Goal: Register for event/course

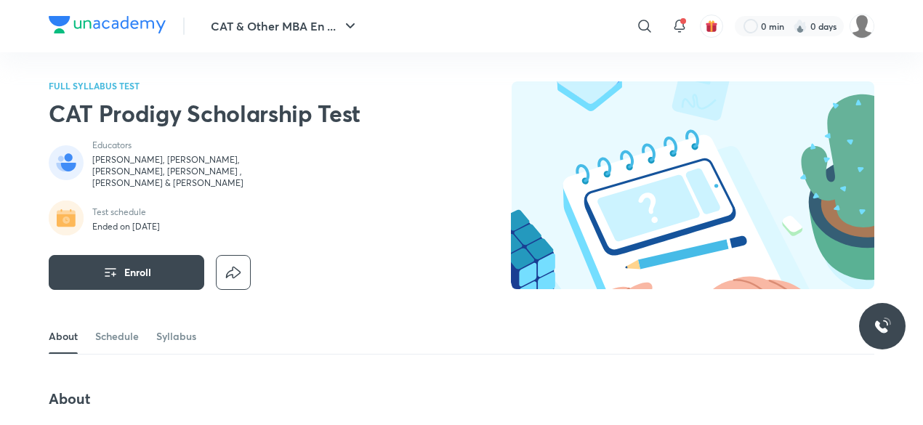
click at [160, 22] on img at bounding box center [107, 24] width 117 height 17
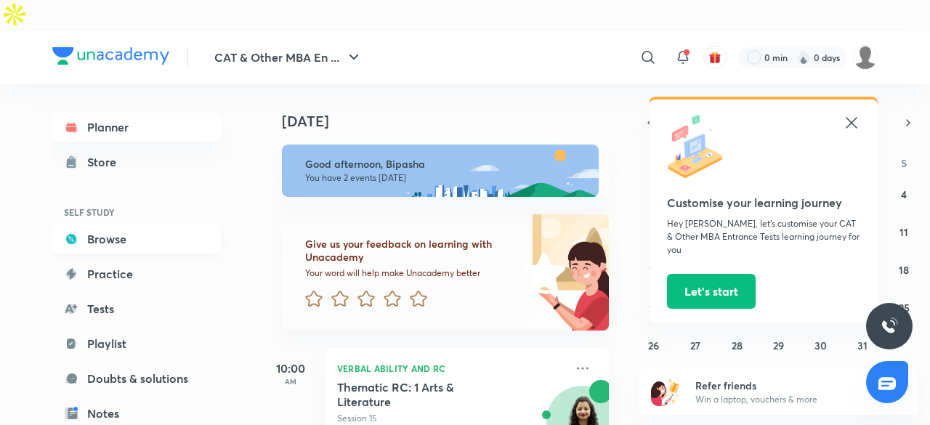
click at [140, 225] on link "Browse" at bounding box center [136, 239] width 169 height 29
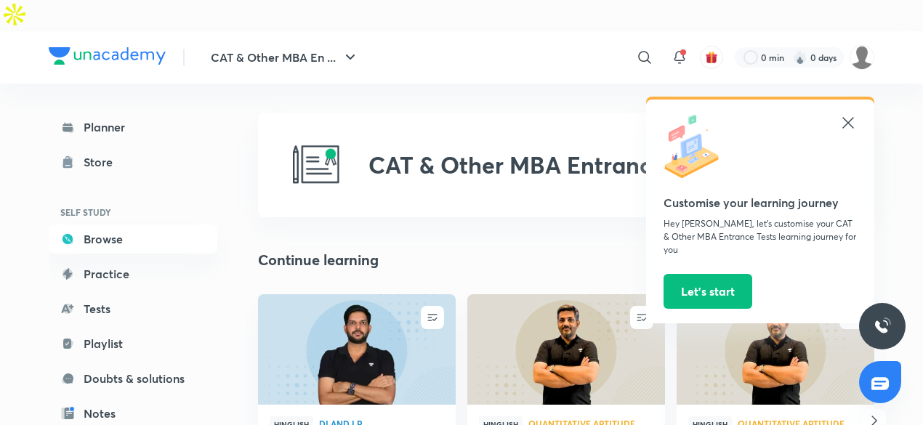
click at [856, 114] on icon at bounding box center [847, 122] width 17 height 17
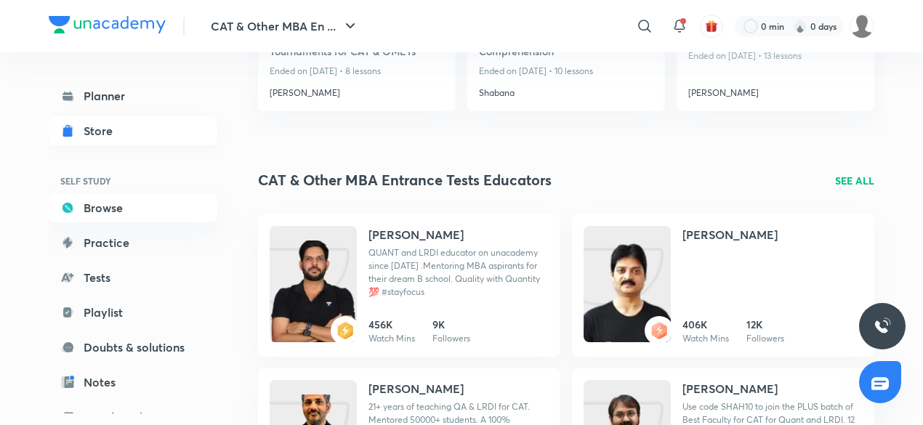
click at [169, 133] on link "Store" at bounding box center [133, 130] width 169 height 29
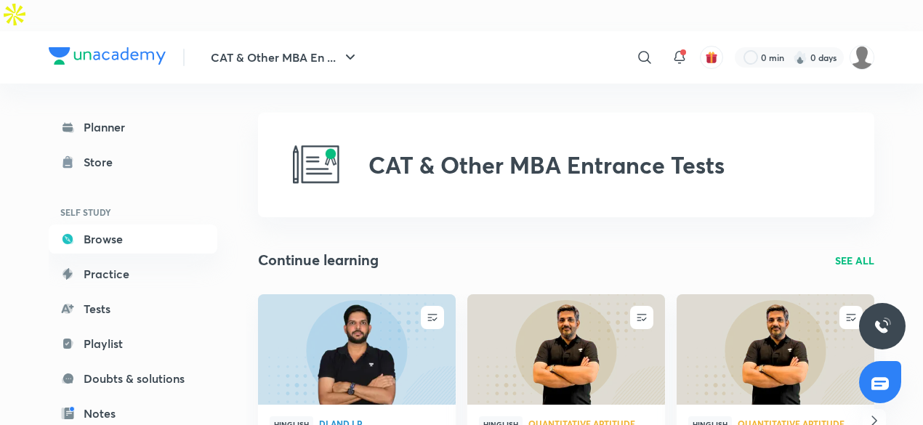
click at [854, 253] on p "SEE ALL" at bounding box center [854, 260] width 39 height 15
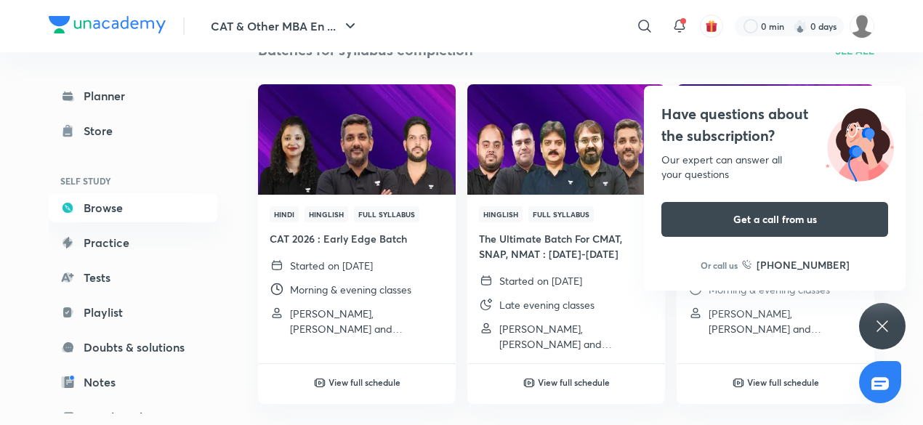
scroll to position [1488, 0]
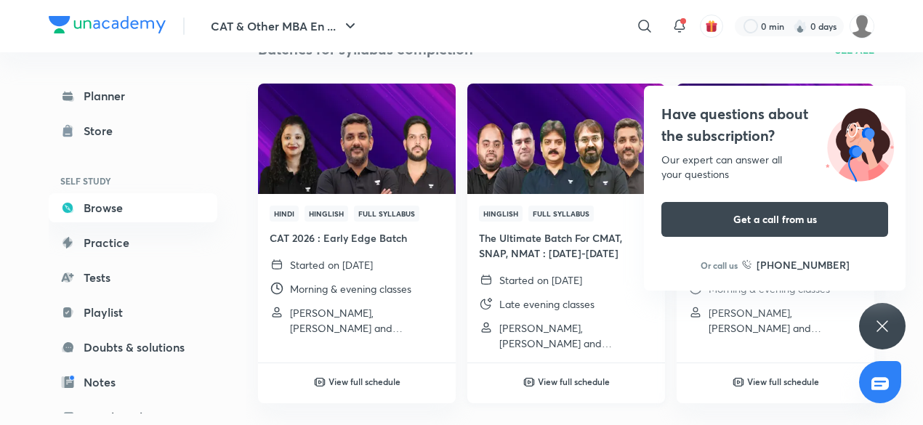
click at [568, 132] on img at bounding box center [565, 139] width 201 height 113
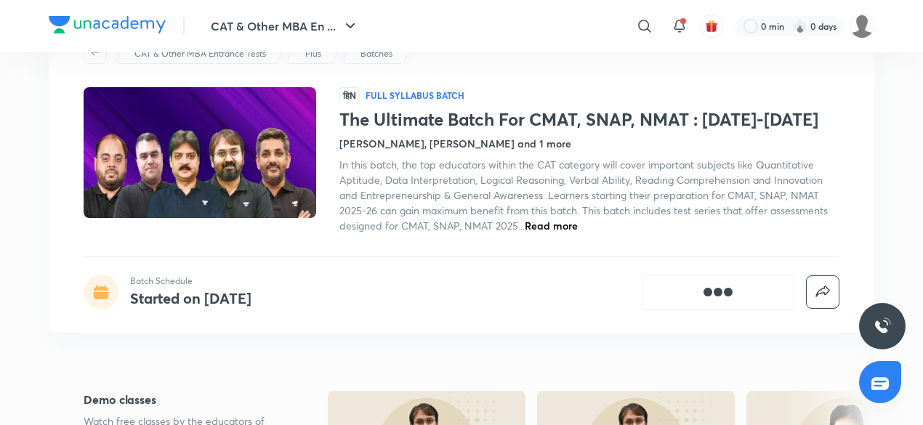
scroll to position [100, 0]
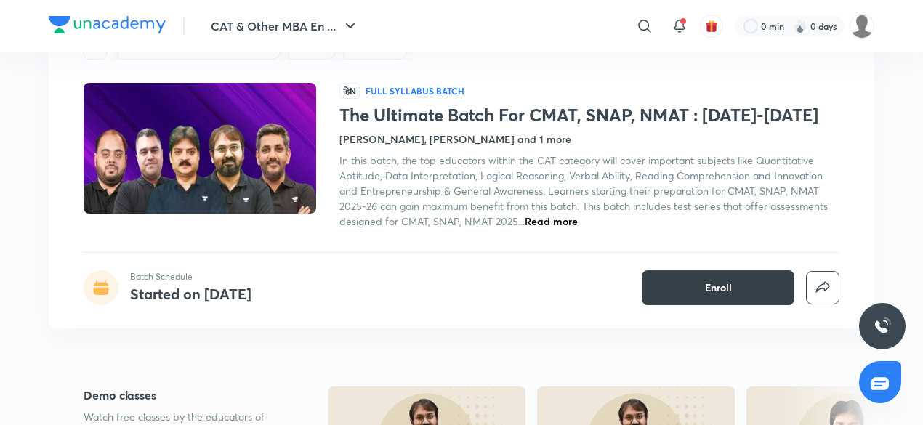
click at [711, 280] on span "Enroll" at bounding box center [718, 287] width 27 height 15
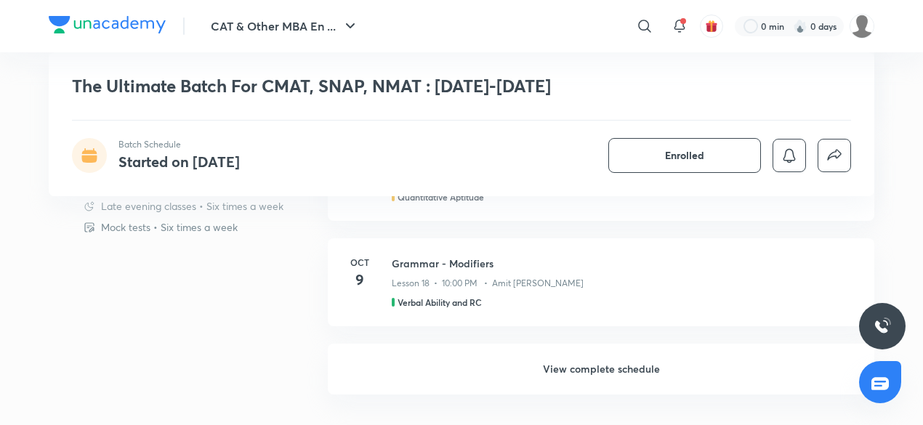
scroll to position [1232, 0]
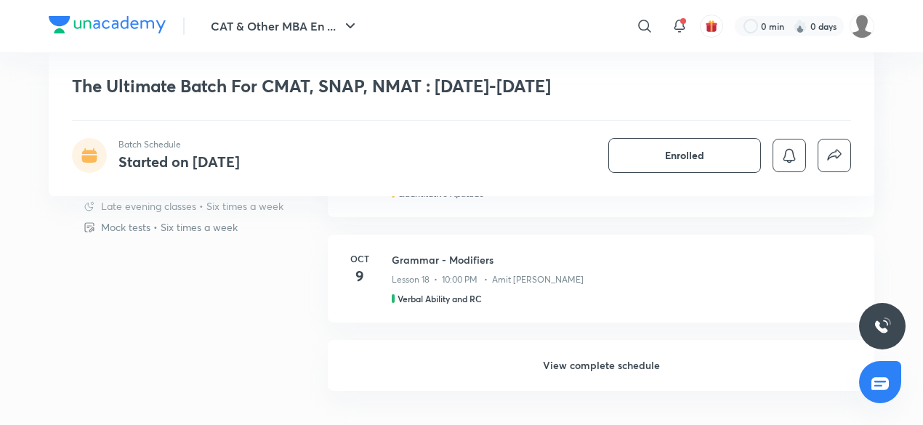
click at [612, 340] on h6 "View complete schedule" at bounding box center [601, 365] width 546 height 51
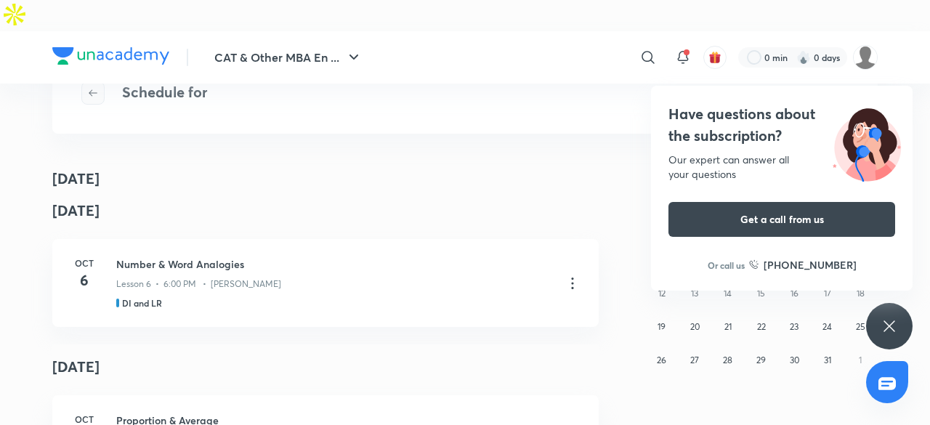
click at [96, 88] on icon "button" at bounding box center [93, 93] width 12 height 12
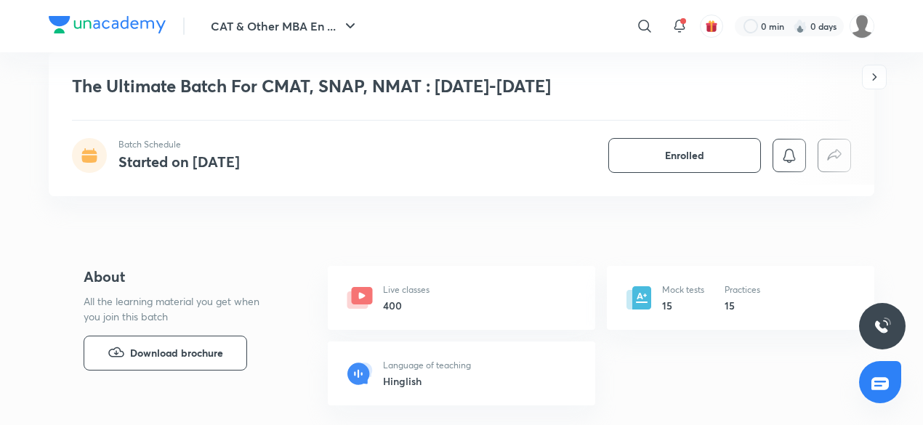
scroll to position [486, 0]
click at [673, 299] on h6 "15" at bounding box center [683, 306] width 42 height 15
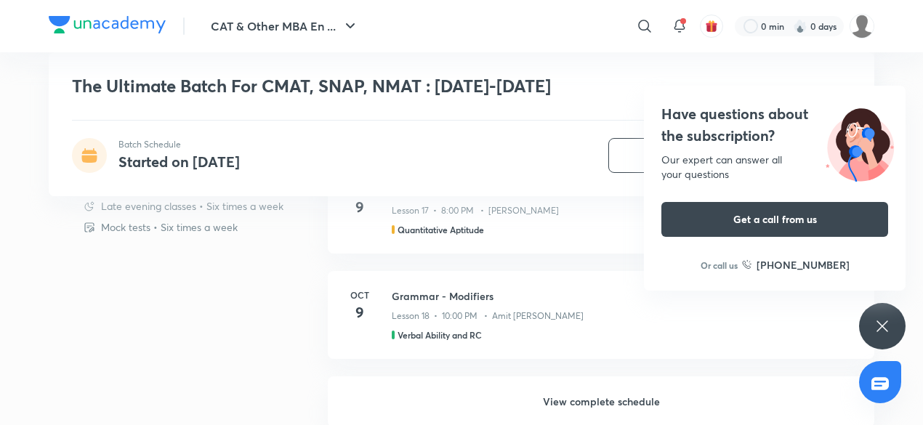
scroll to position [1208, 0]
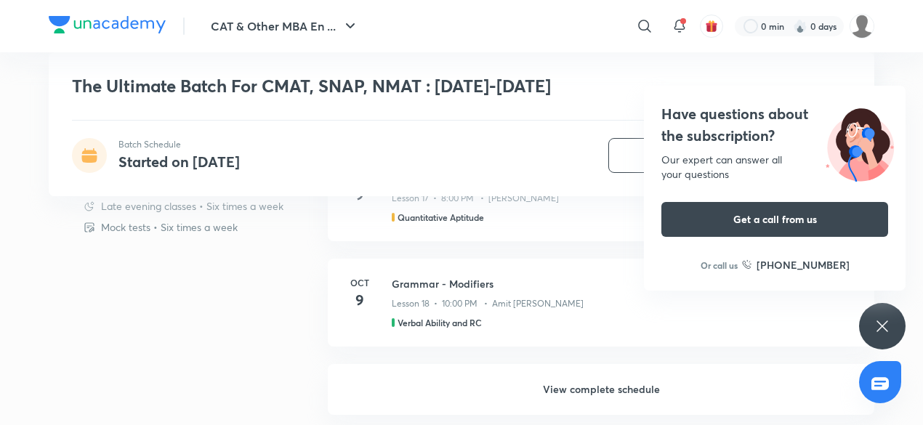
click at [542, 364] on h6 "View complete schedule" at bounding box center [601, 389] width 546 height 51
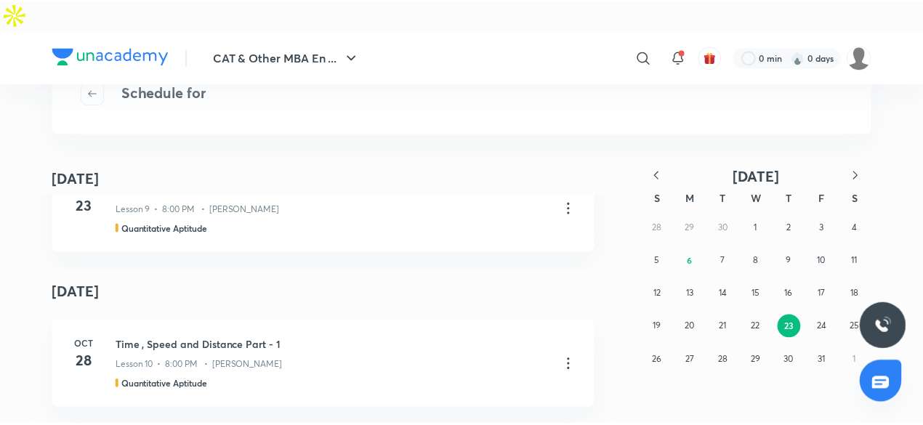
scroll to position [2453, 0]
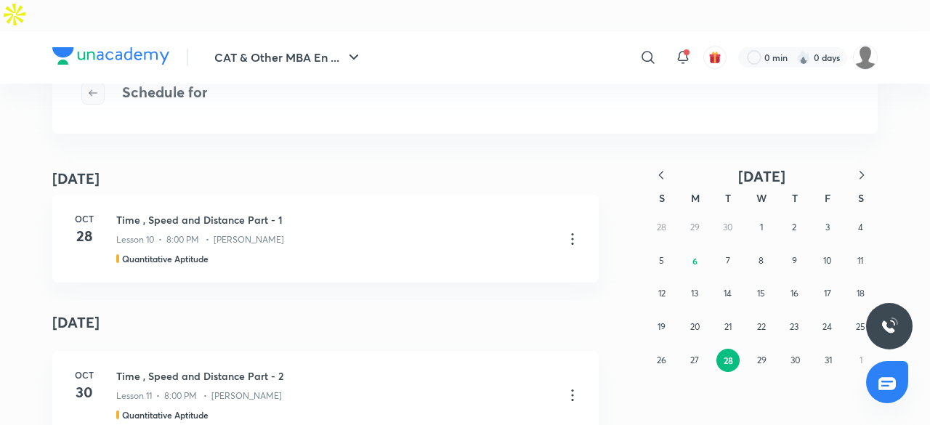
click at [95, 99] on button "button" at bounding box center [92, 92] width 23 height 23
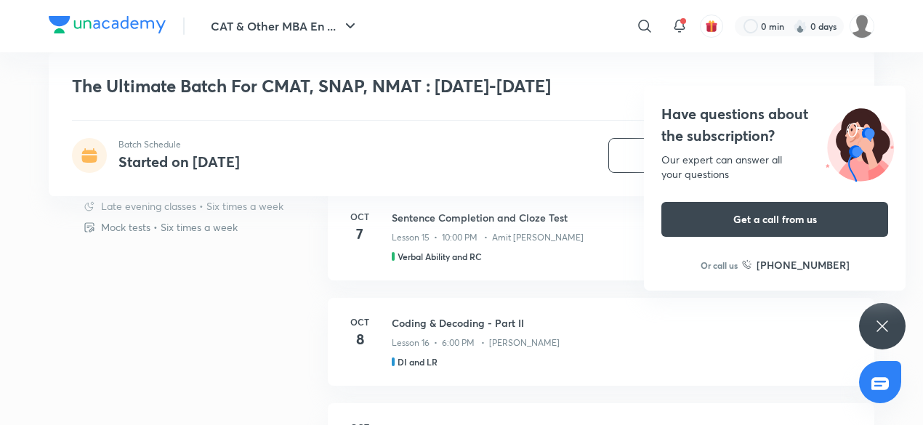
scroll to position [958, 0]
click at [776, 94] on div "Have questions about the subscription? Our expert can answer all your questions…" at bounding box center [775, 188] width 262 height 205
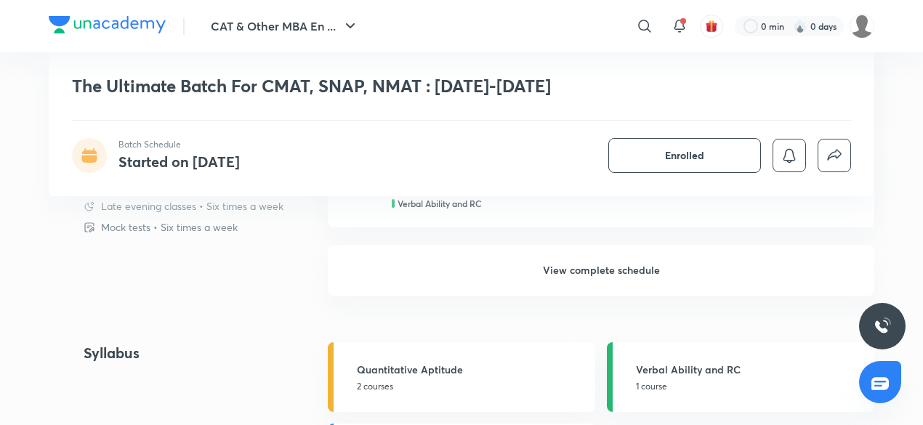
scroll to position [1352, 0]
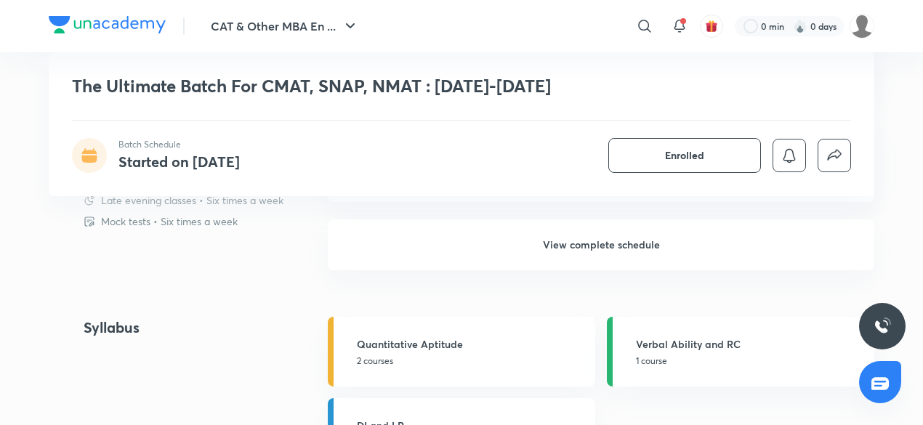
click at [610, 219] on h6 "View complete schedule" at bounding box center [601, 244] width 546 height 51
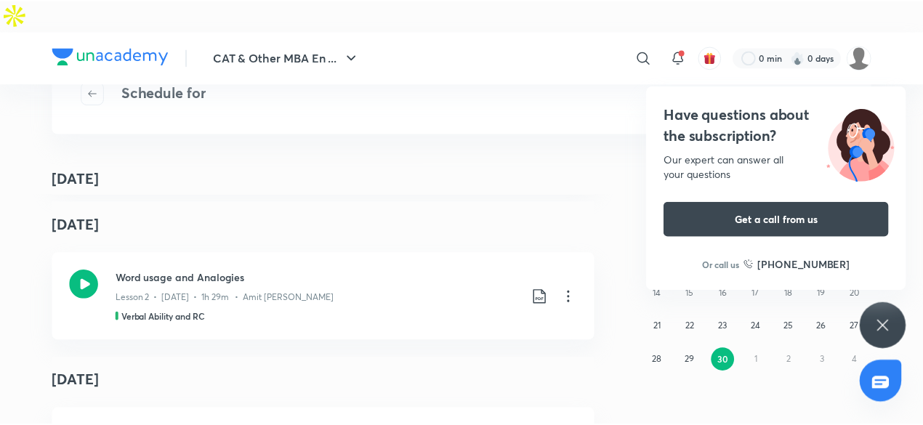
scroll to position [2866, 0]
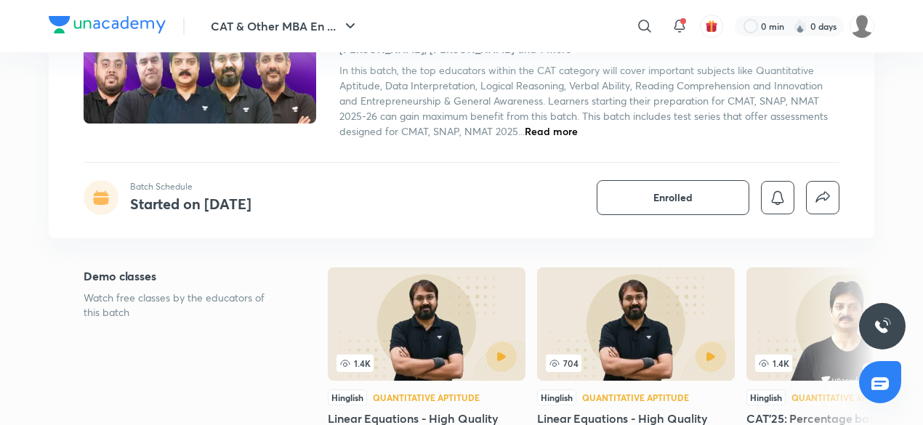
scroll to position [192, 0]
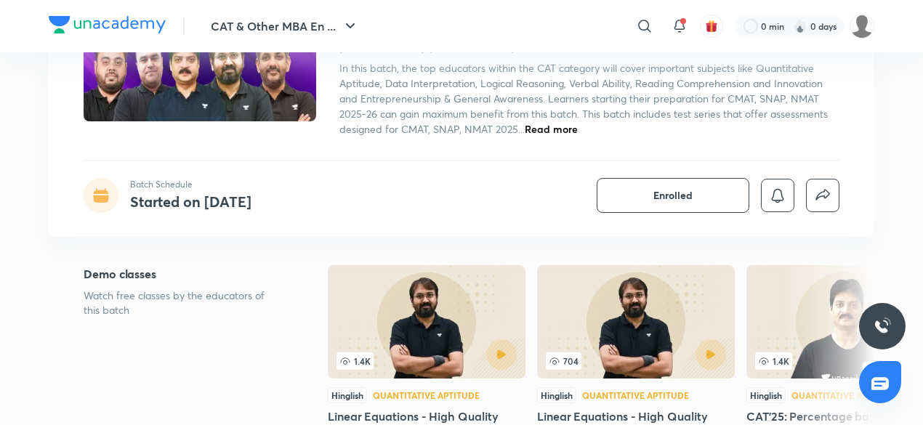
click at [546, 122] on span "Read more" at bounding box center [551, 129] width 53 height 14
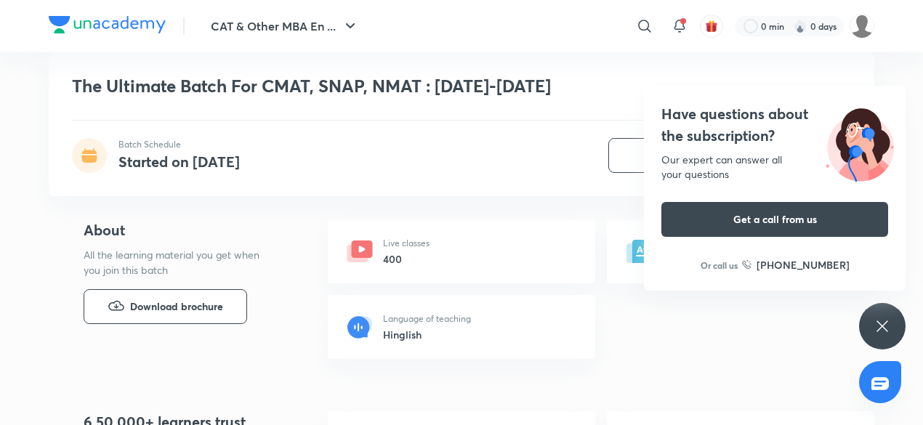
scroll to position [2117, 0]
